Goal: Check status

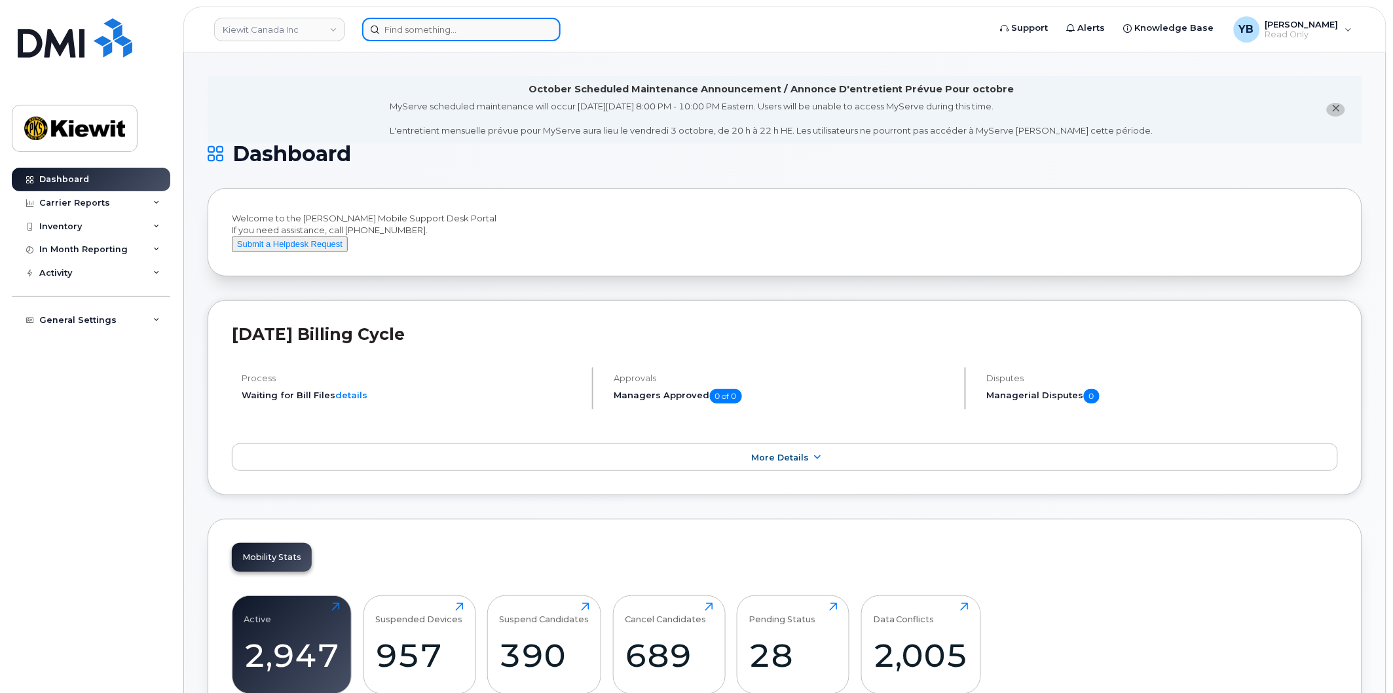
click at [428, 22] on input at bounding box center [461, 30] width 198 height 24
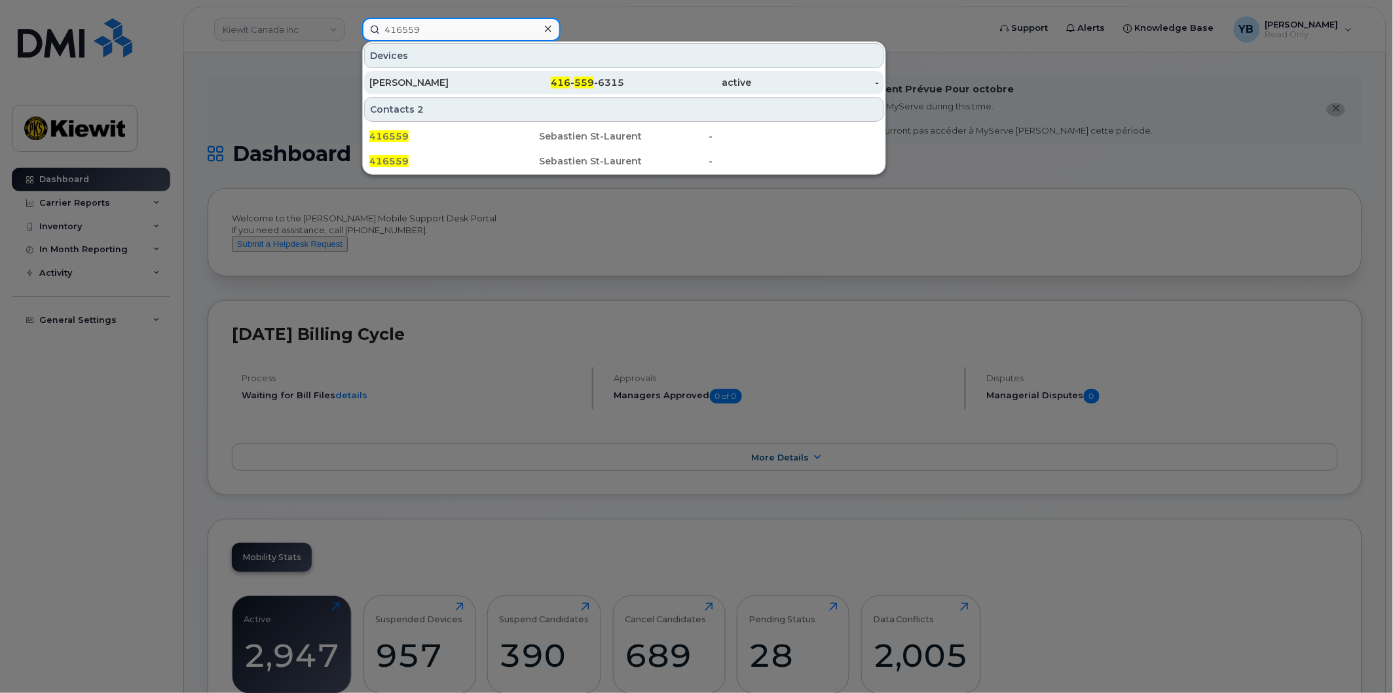
type input "416559"
click at [421, 86] on div "Eddie Gupta" at bounding box center [433, 82] width 128 height 13
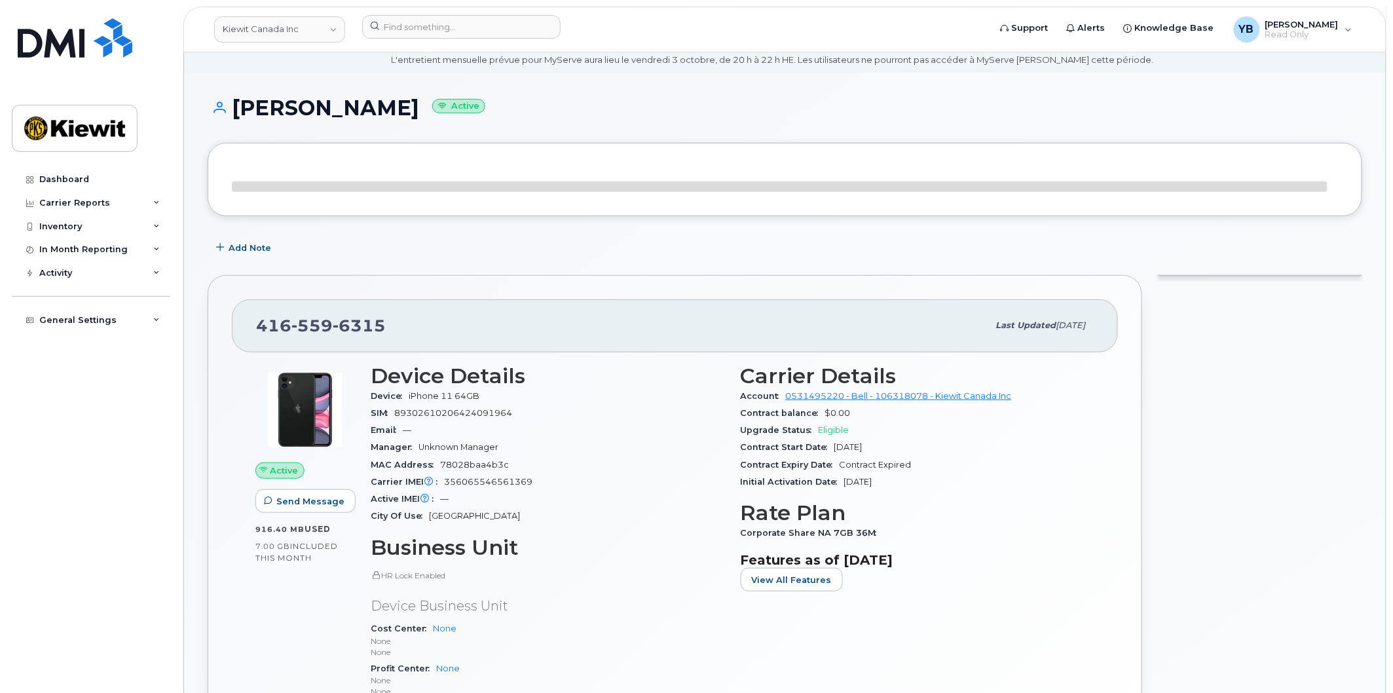
scroll to position [73, 0]
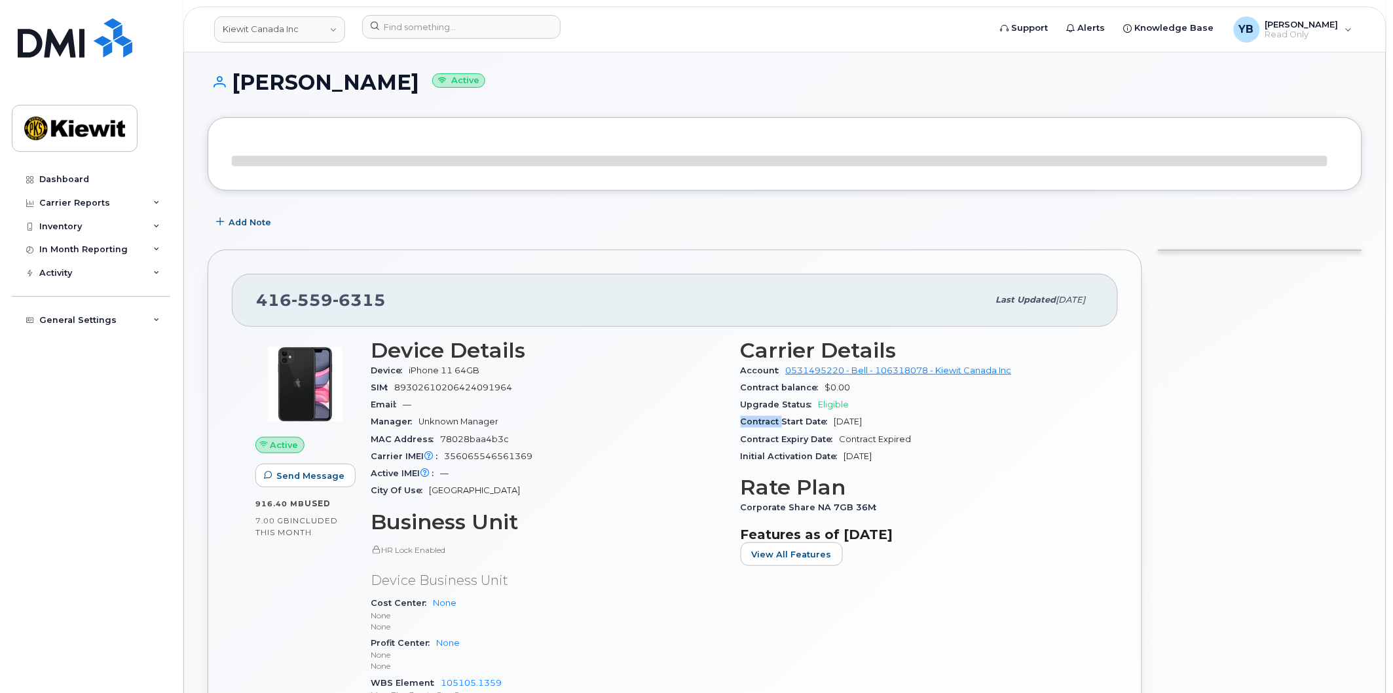
drag, startPoint x: 852, startPoint y: 408, endPoint x: 781, endPoint y: 414, distance: 71.0
click at [781, 414] on section "Carrier Details Account 0531495220 - Bell - 106318078 - [PERSON_NAME] Canada In…" at bounding box center [918, 402] width 354 height 127
click at [798, 409] on div "Upgrade Status Eligible" at bounding box center [918, 404] width 354 height 17
click at [679, 426] on div "Manager Unknown Manager" at bounding box center [548, 421] width 354 height 17
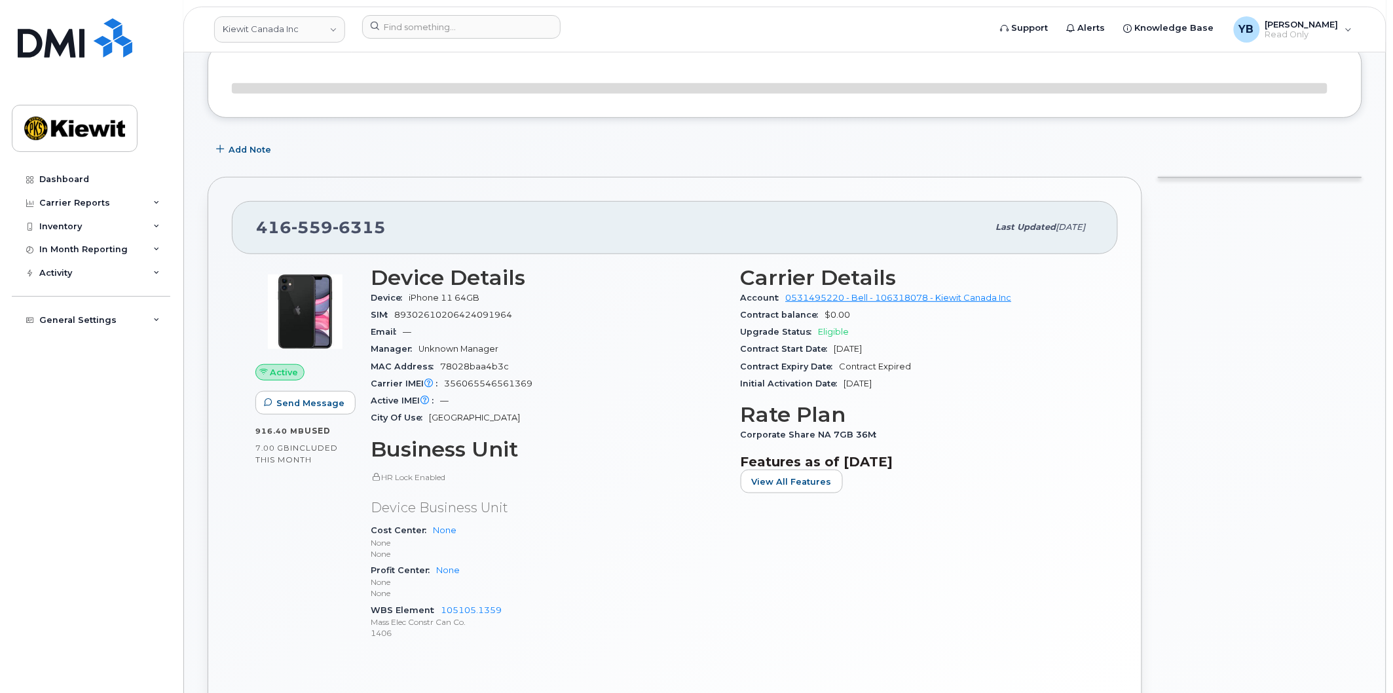
click at [893, 334] on div "Upgrade Status Eligible" at bounding box center [918, 332] width 354 height 17
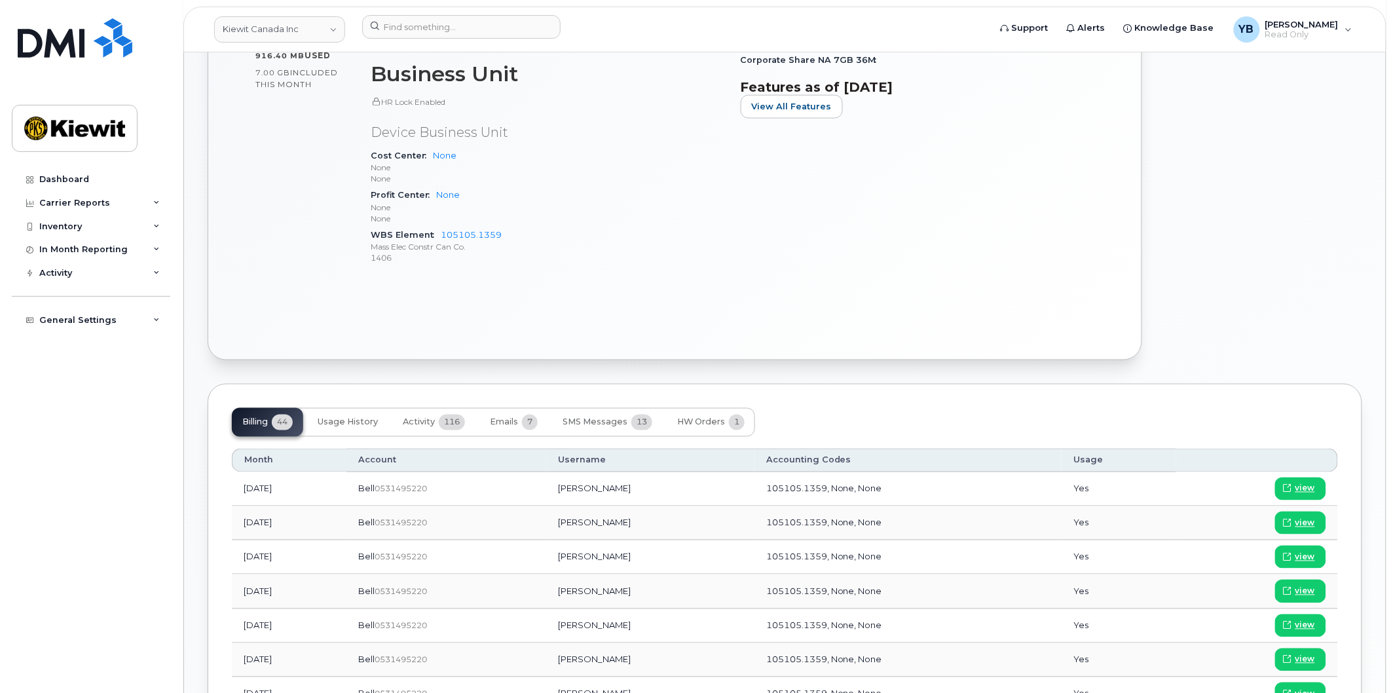
scroll to position [498, 0]
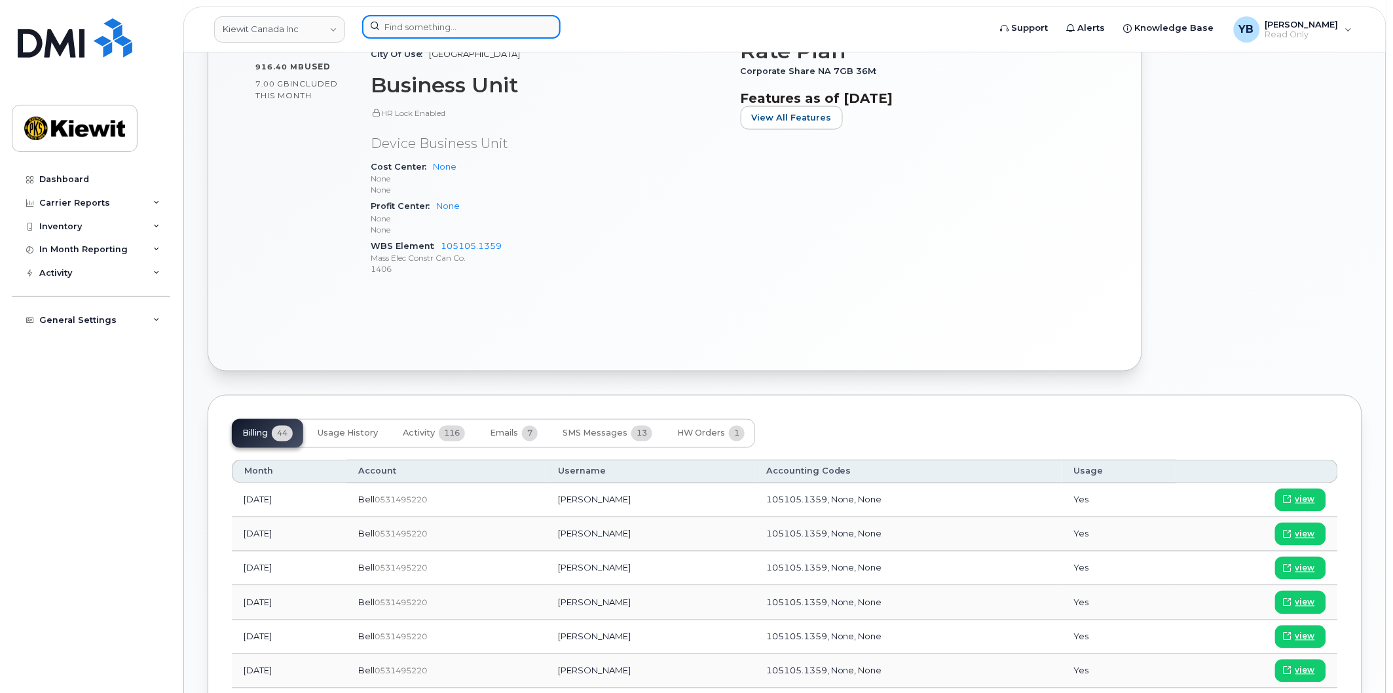
click at [414, 18] on input at bounding box center [461, 27] width 198 height 24
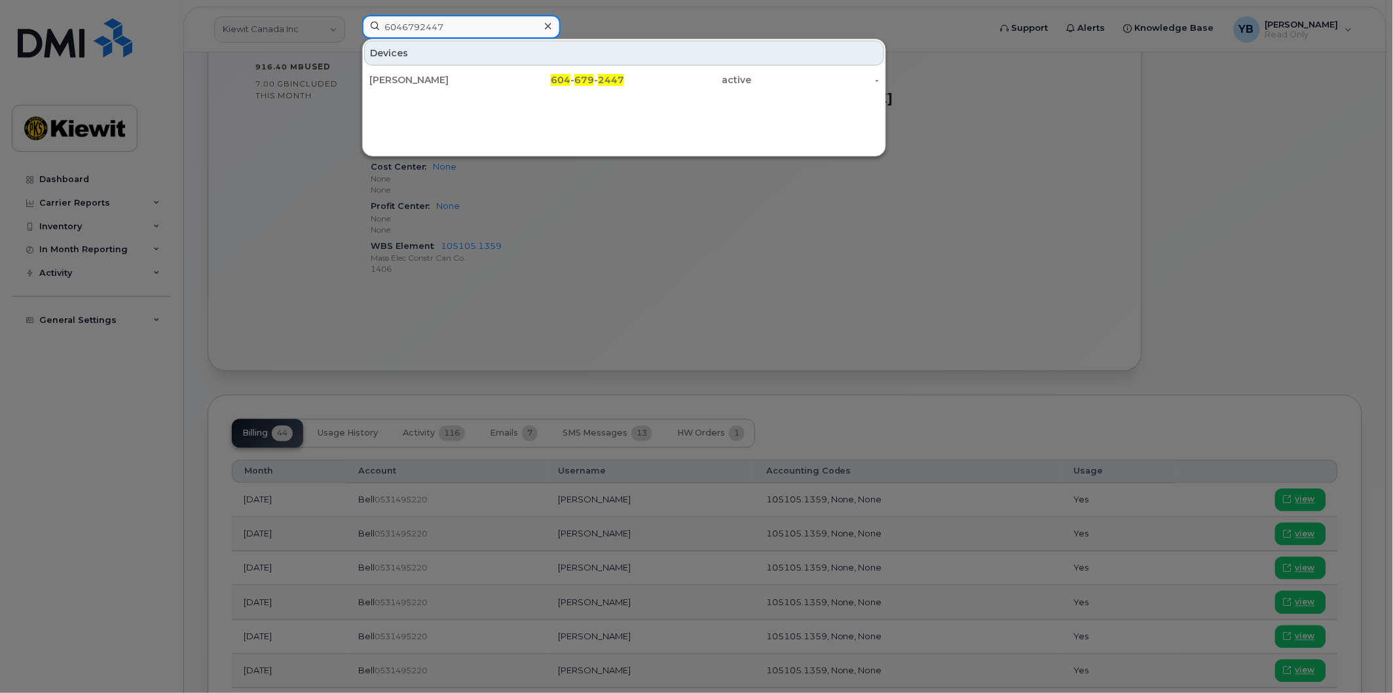
type input "6046792447"
click at [507, 77] on div "604 - 679 - 2447" at bounding box center [561, 79] width 128 height 13
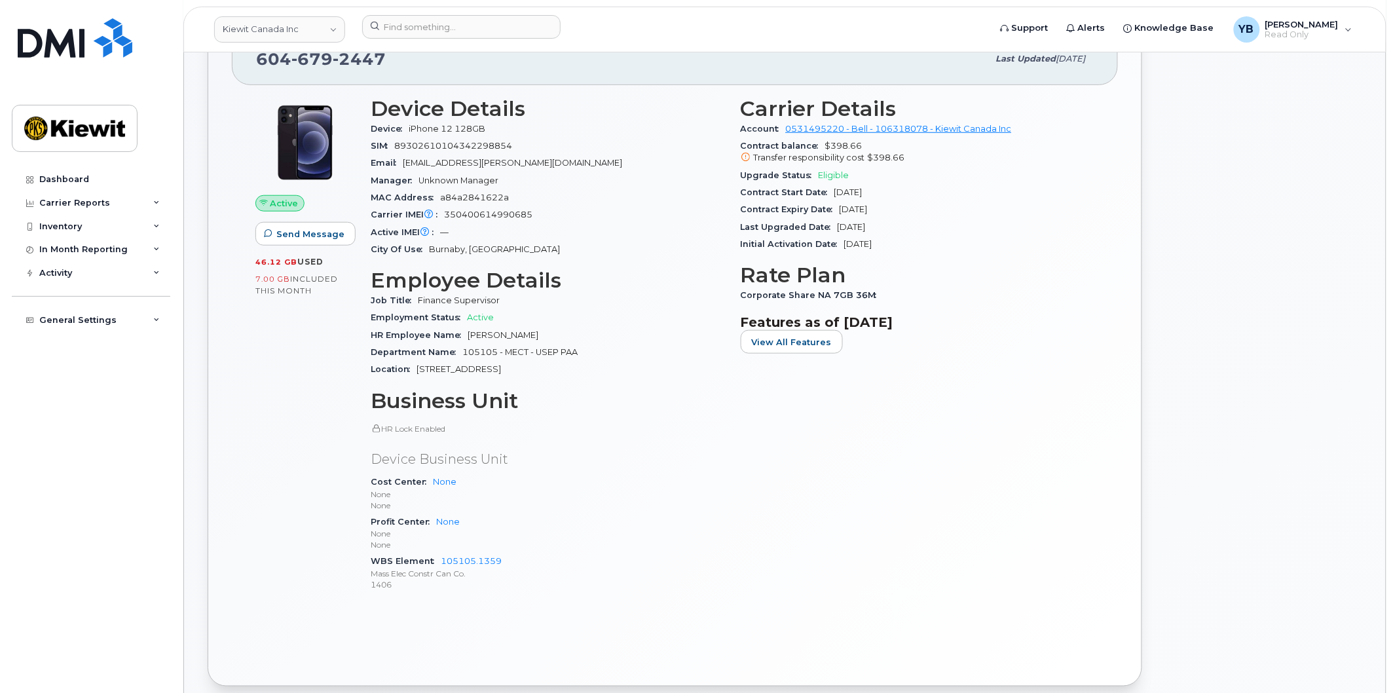
scroll to position [218, 0]
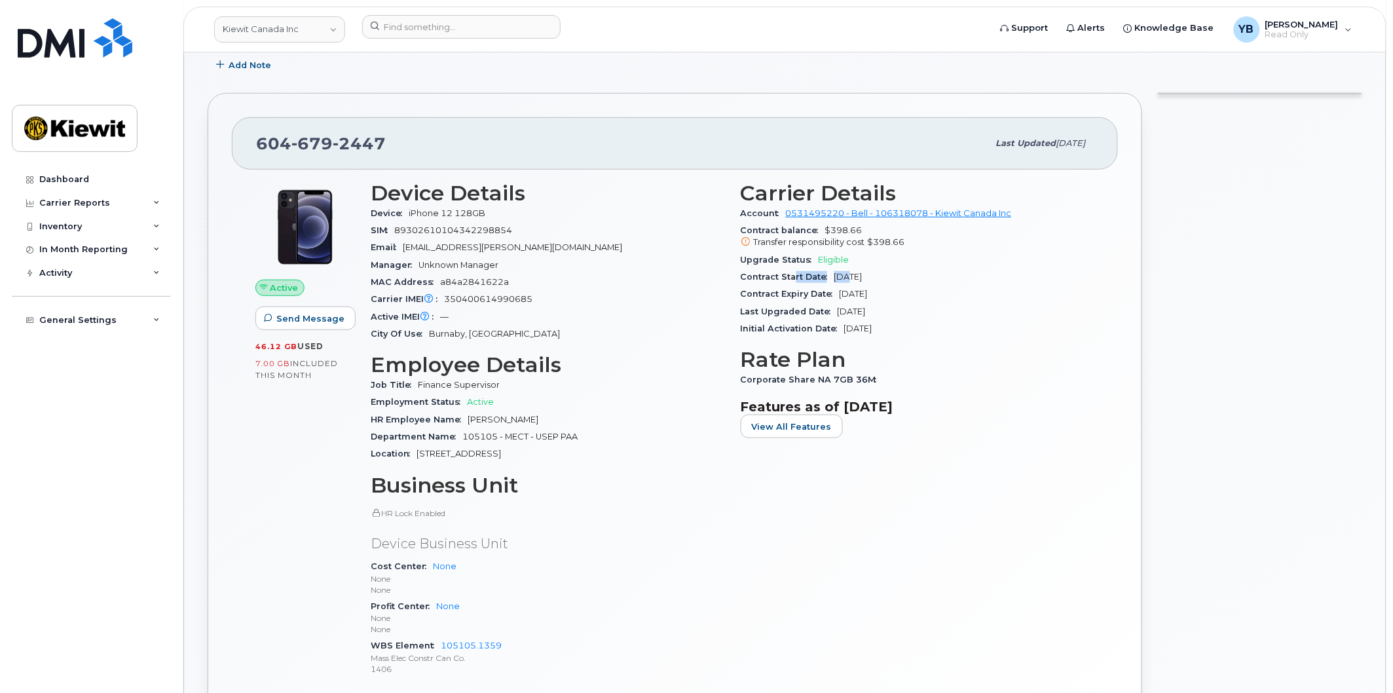
drag, startPoint x: 822, startPoint y: 269, endPoint x: 781, endPoint y: 272, distance: 40.7
click at [783, 271] on div "Contract Start Date Sep 28, 2023" at bounding box center [918, 277] width 354 height 17
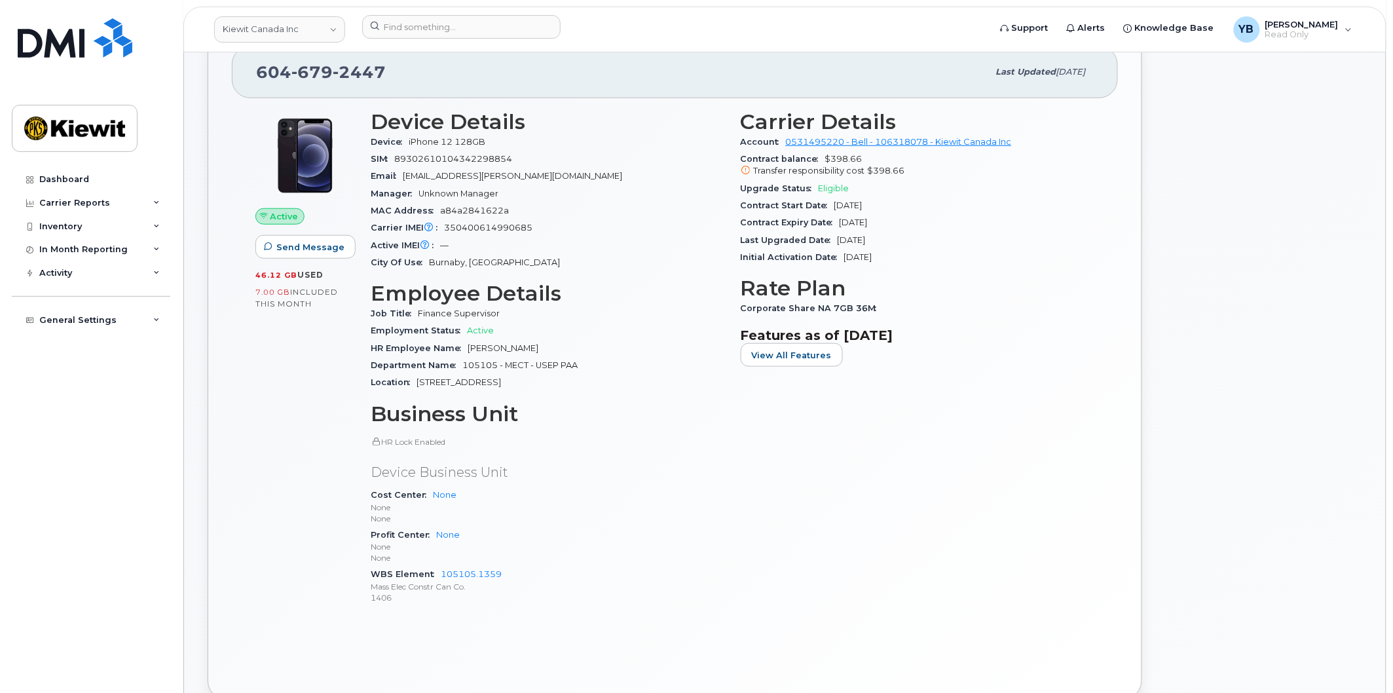
click at [742, 355] on section "Features as of Sep 01, 2025 View All Features" at bounding box center [918, 347] width 354 height 39
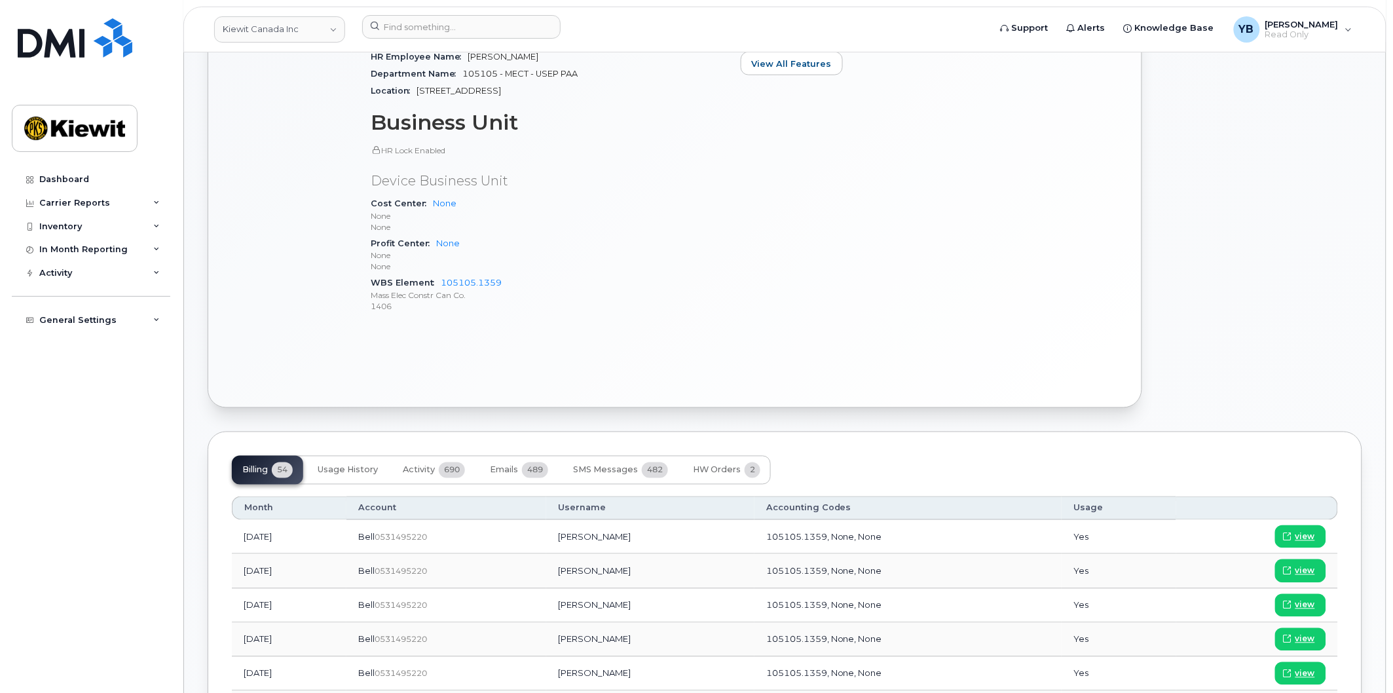
scroll to position [582, 0]
